Goal: Communication & Community: Answer question/provide support

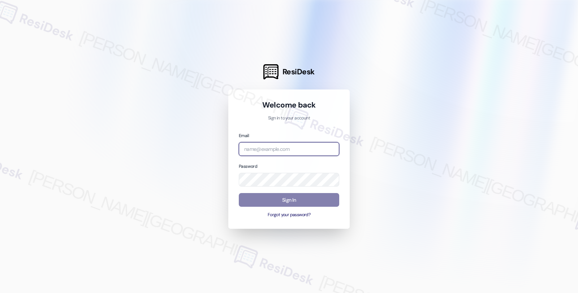
drag, startPoint x: 0, startPoint y: 0, endPoint x: 275, endPoint y: 150, distance: 313.2
click at [275, 150] on input "email" at bounding box center [289, 149] width 100 height 14
type input "automated-surveys-orion_housing-fides.[PERSON_NAME]@orion_[DOMAIN_NAME]"
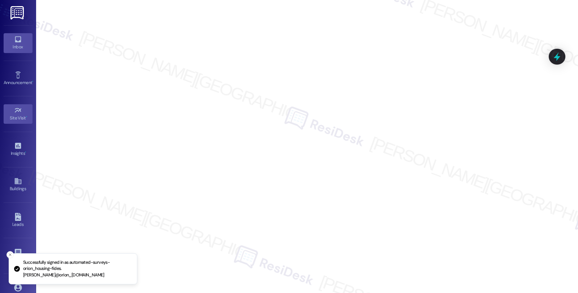
click at [16, 40] on icon at bounding box center [18, 39] width 8 height 8
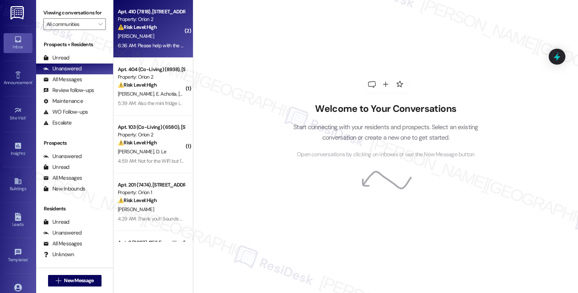
click at [159, 36] on div "[PERSON_NAME]" at bounding box center [151, 36] width 68 height 9
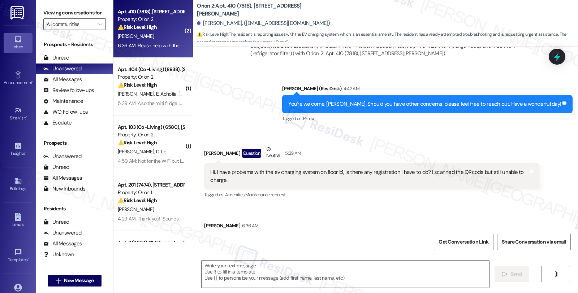
scroll to position [593, 0]
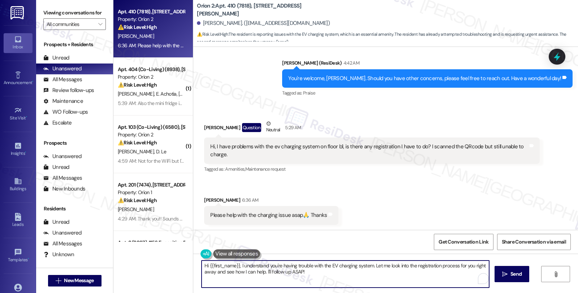
drag, startPoint x: 236, startPoint y: 266, endPoint x: 183, endPoint y: 266, distance: 52.3
click at [183, 266] on div "Apt. 410 (7818), [STREET_ADDRESS][PERSON_NAME] Property: Orion 2 ⚠️ Risk Level:…" at bounding box center [345, 146] width 464 height 293
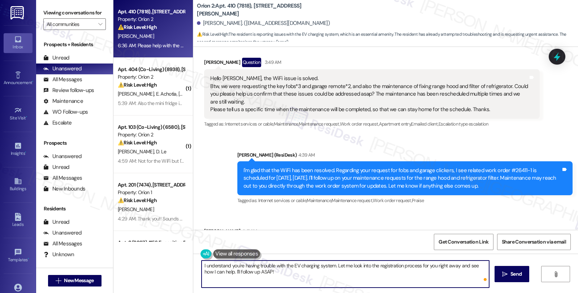
scroll to position [273, 0]
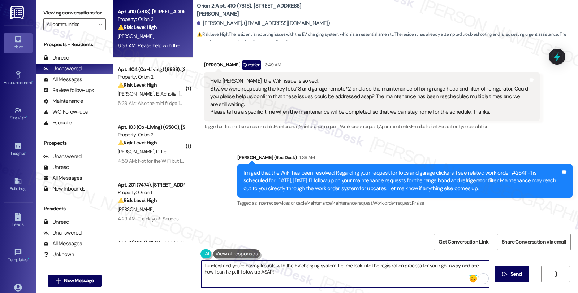
click at [201, 266] on textarea "I understand you're having trouble with the EV charging system. Let me look int…" at bounding box center [344, 274] width 287 height 27
click at [254, 266] on textarea "I'm sorry to hear understand you're having trouble with the EV charging system.…" at bounding box center [344, 274] width 287 height 27
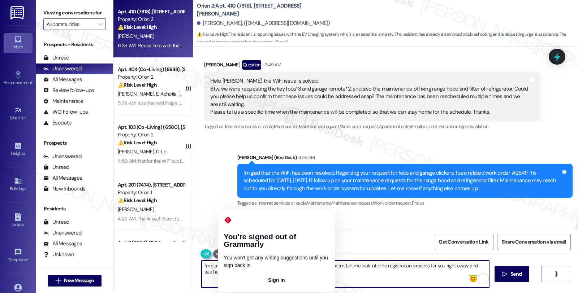
click at [258, 274] on button "Sign in" at bounding box center [275, 280] width 105 height 12
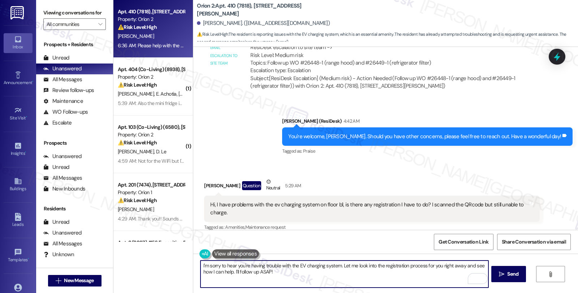
scroll to position [593, 0]
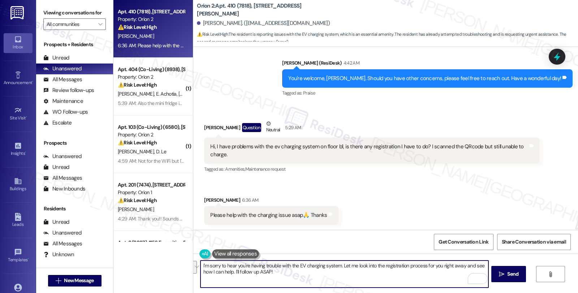
drag, startPoint x: 339, startPoint y: 267, endPoint x: 345, endPoint y: 276, distance: 10.9
click at [345, 276] on textarea "I'm sorry to hear you're having trouble with the EV charging system. Let me loo…" at bounding box center [343, 274] width 287 height 27
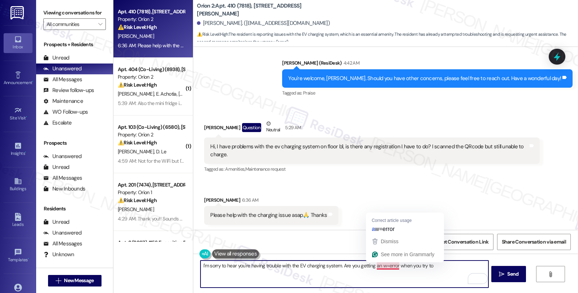
click at [378, 266] on textarea "I'm sorry to hear you're having trouble with the EV charging system. Are you ge…" at bounding box center [343, 274] width 287 height 27
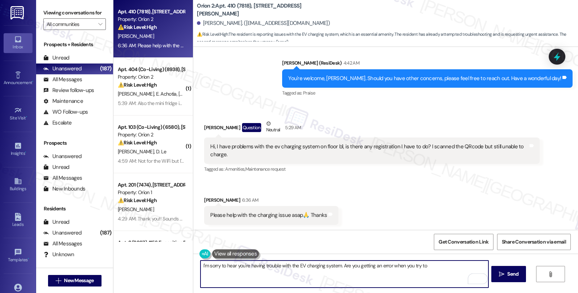
click at [427, 267] on textarea "I'm sorry to hear you're having trouble with the EV charging system. Are you ge…" at bounding box center [343, 274] width 287 height 27
type textarea "I'm sorry to hear you're having trouble with the EV charging system. Are you ge…"
click at [416, 272] on textarea "I'm sorry to hear you're having trouble with the EV charging system. Are you ge…" at bounding box center [343, 274] width 287 height 27
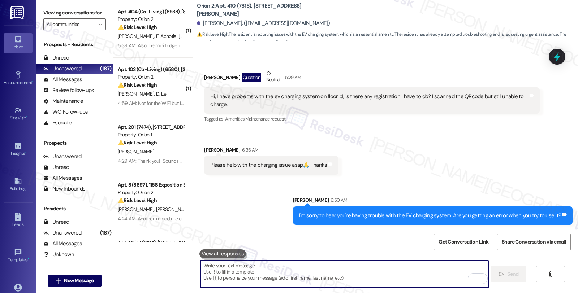
scroll to position [644, 0]
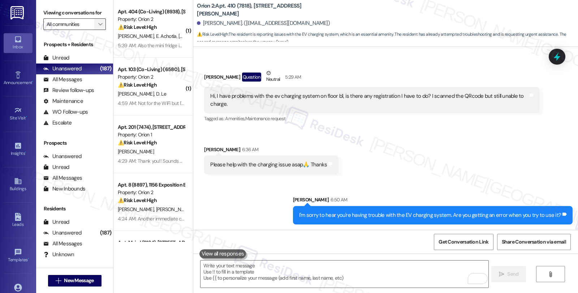
click at [98, 27] on icon "" at bounding box center [100, 24] width 4 height 6
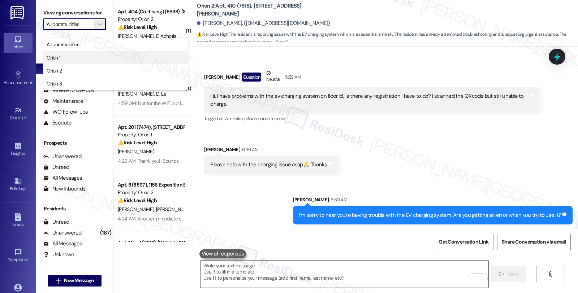
click at [65, 60] on span "Orion 1" at bounding box center [116, 57] width 138 height 7
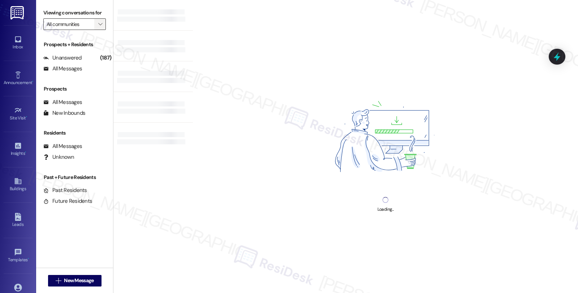
click at [98, 27] on icon "" at bounding box center [100, 24] width 4 height 6
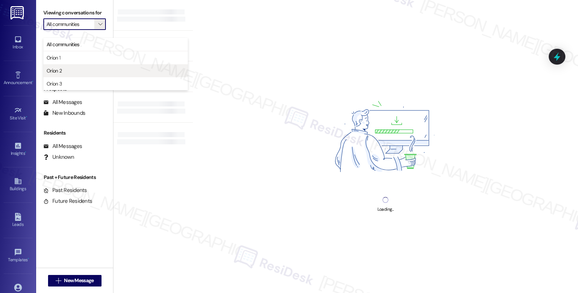
click at [76, 74] on span "Orion 2" at bounding box center [116, 70] width 138 height 7
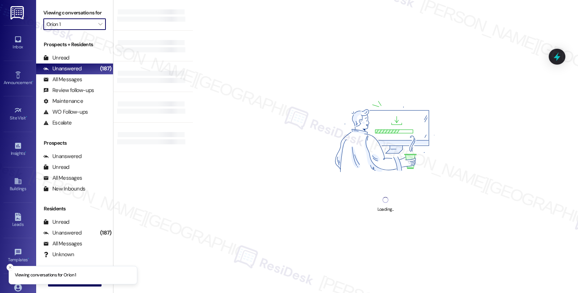
type input "Orion 2"
